Goal: Check status: Check status

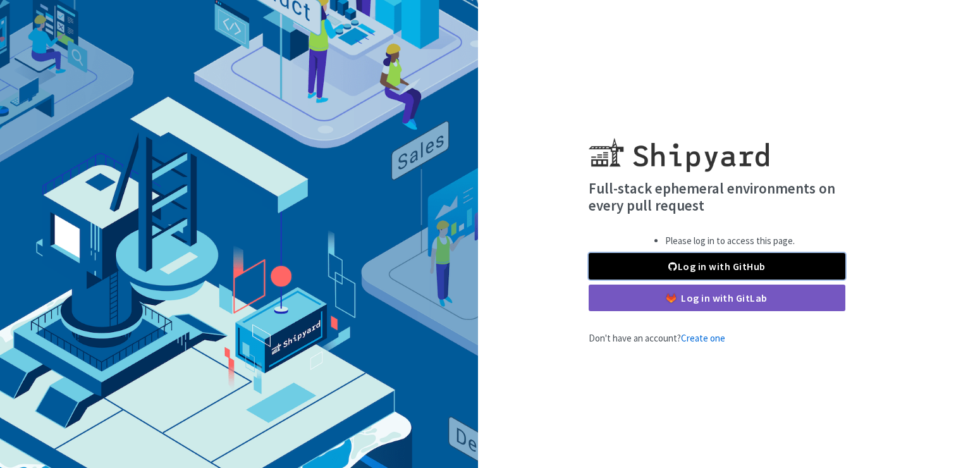
click at [695, 264] on link "Log in with GitHub" at bounding box center [716, 266] width 257 height 27
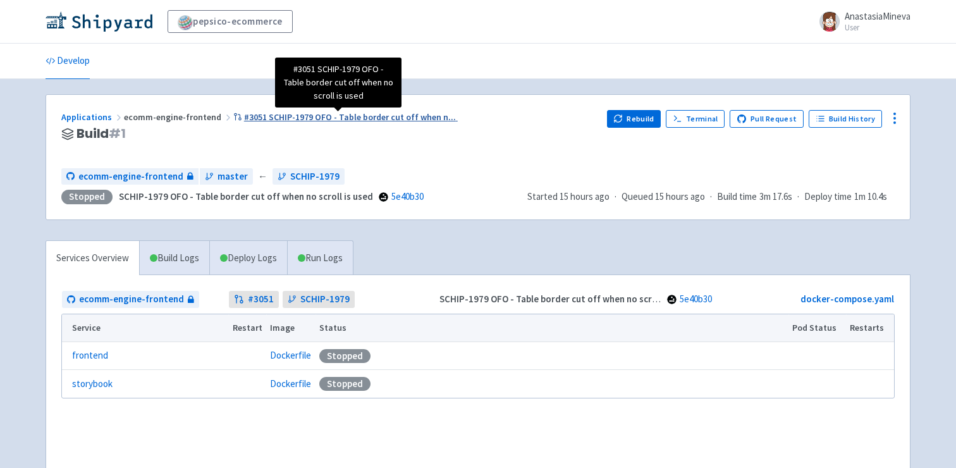
click at [303, 120] on span "#3051 SCHIP-1979 OFO - Table border cut off when n ..." at bounding box center [350, 116] width 212 height 11
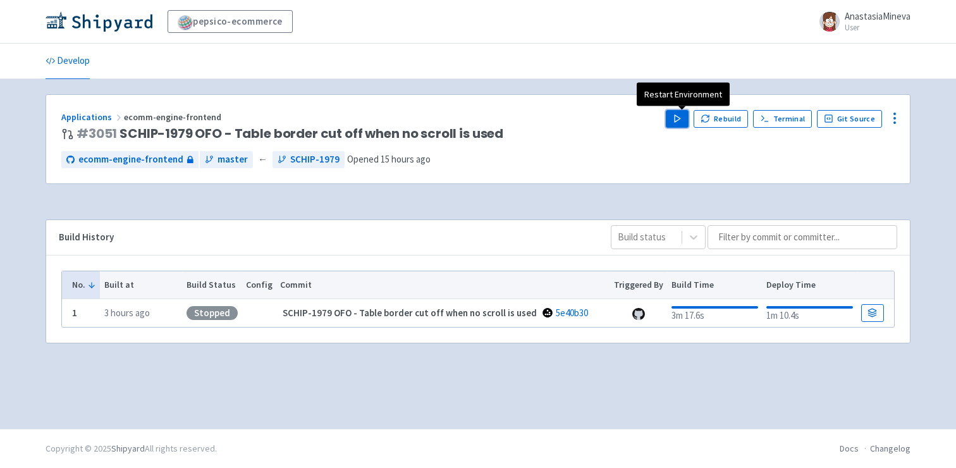
click at [677, 119] on icon "button" at bounding box center [676, 118] width 9 height 9
